Goal: Submit feedback/report problem

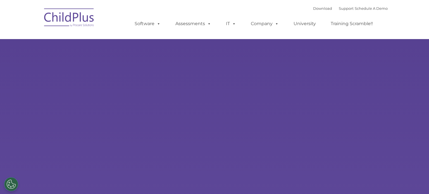
select select "MEDIUM"
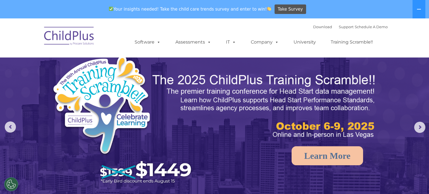
click at [247, 75] on img at bounding box center [265, 107] width 226 height 68
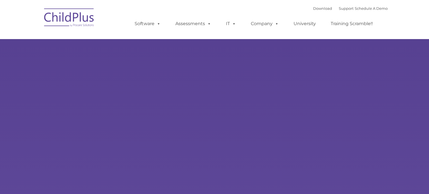
scroll to position [0, 0]
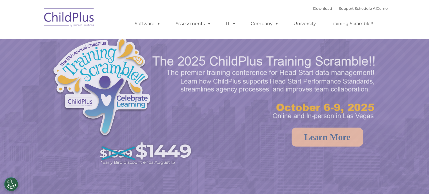
select select "MEDIUM"
